Goal: Find specific page/section: Find specific page/section

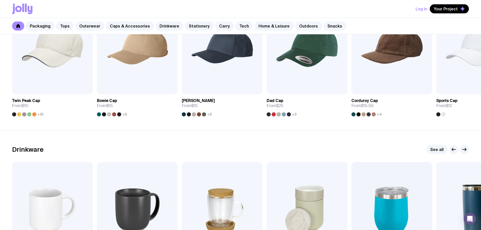
scroll to position [707, 0]
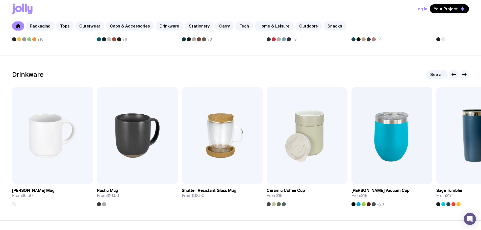
click at [464, 78] on button "button" at bounding box center [463, 74] width 9 height 9
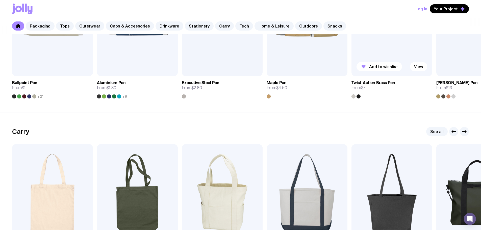
scroll to position [984, 0]
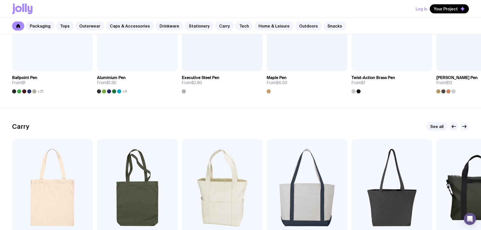
click at [464, 127] on icon "button" at bounding box center [464, 126] width 6 height 6
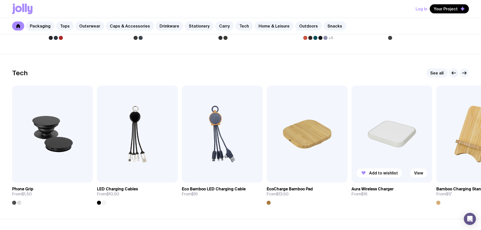
scroll to position [1211, 0]
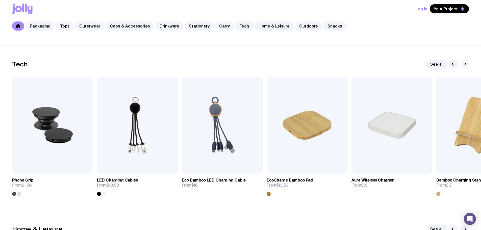
click at [465, 66] on icon "button" at bounding box center [464, 64] width 6 height 6
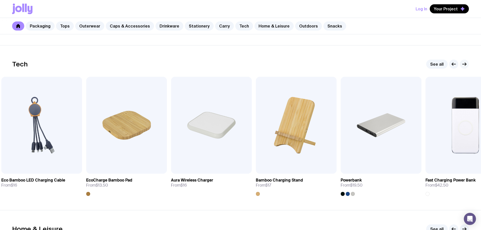
click at [465, 66] on icon "button" at bounding box center [464, 64] width 6 height 6
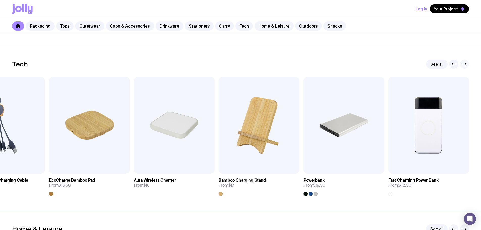
click at [465, 66] on icon "button" at bounding box center [464, 64] width 6 height 6
click at [439, 66] on link "See all" at bounding box center [436, 64] width 21 height 9
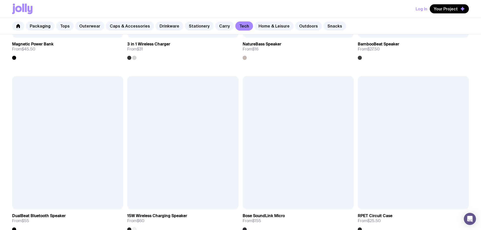
scroll to position [599, 0]
